Goal: Task Accomplishment & Management: Use online tool/utility

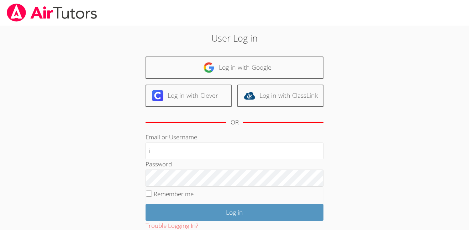
type input "i.archundia2@lodiusd.org"
click at [243, 198] on fieldset "Remember me" at bounding box center [235, 196] width 178 height 18
click at [231, 189] on fieldset "Remember me" at bounding box center [235, 196] width 178 height 18
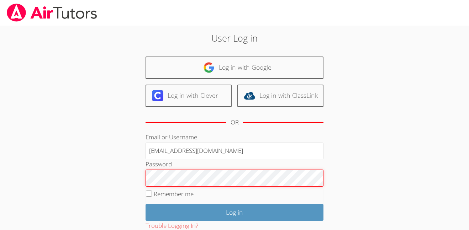
click at [146, 204] on input "Log in" at bounding box center [235, 212] width 178 height 17
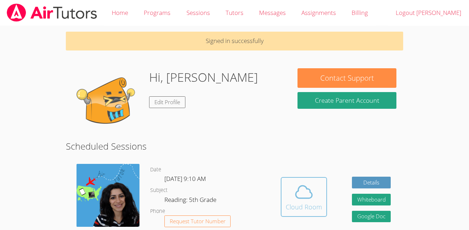
click at [314, 203] on div "Cloud Room" at bounding box center [304, 207] width 36 height 10
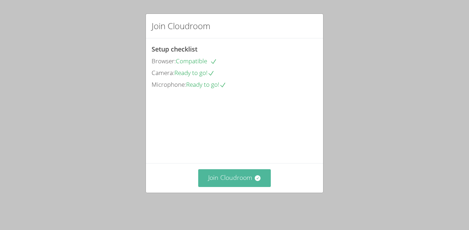
click at [243, 183] on button "Join Cloudroom" at bounding box center [234, 177] width 73 height 17
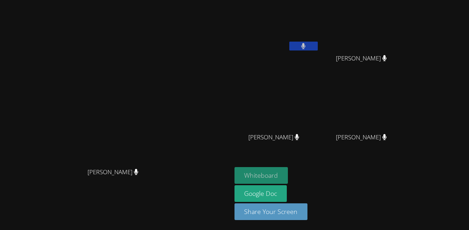
click at [288, 172] on button "Whiteboard" at bounding box center [262, 175] width 54 height 17
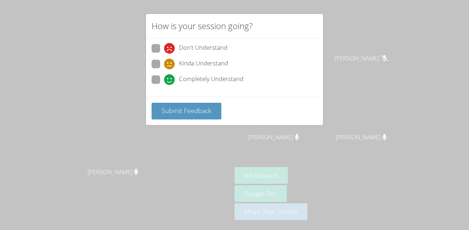
click at [199, 84] on span "Completely Understand" at bounding box center [211, 79] width 64 height 11
click at [170, 82] on input "Completely Understand" at bounding box center [167, 78] width 6 height 6
radio input "true"
click at [204, 103] on button "Submit Feedback" at bounding box center [187, 111] width 70 height 17
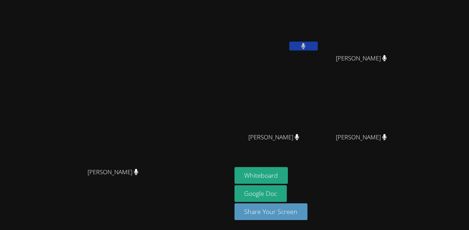
click at [169, 114] on video at bounding box center [115, 100] width 107 height 127
